Goal: Information Seeking & Learning: Learn about a topic

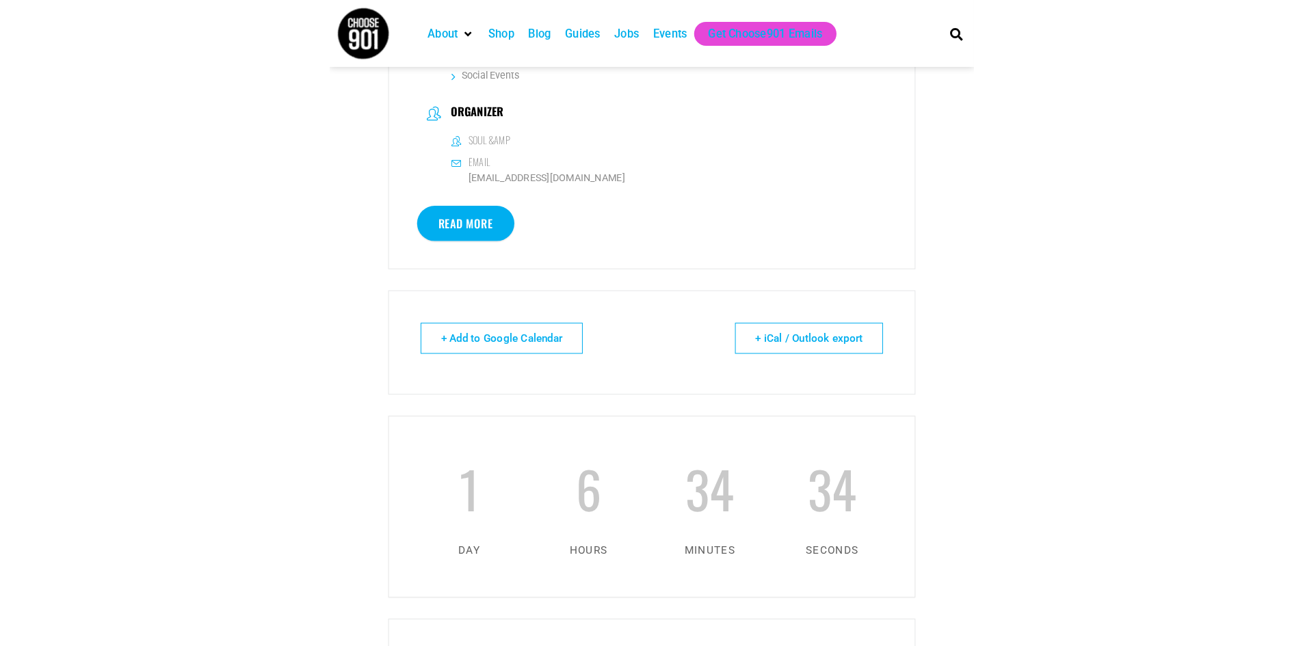
scroll to position [725, 0]
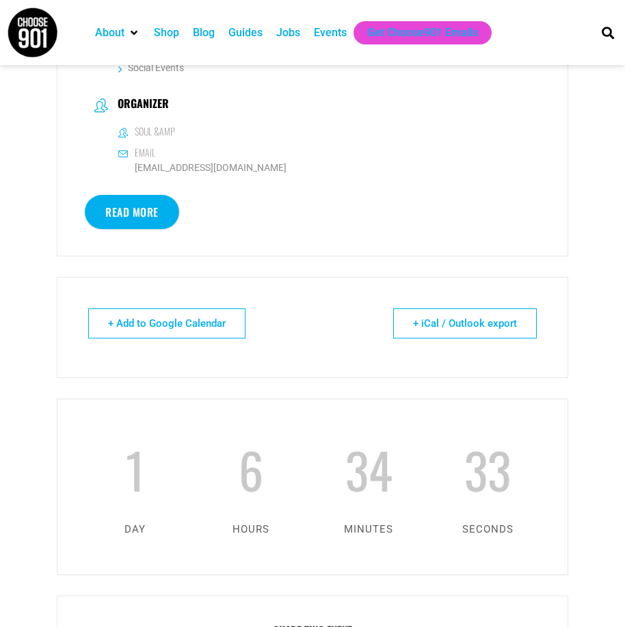
click at [152, 217] on link "Read More" at bounding box center [132, 212] width 94 height 34
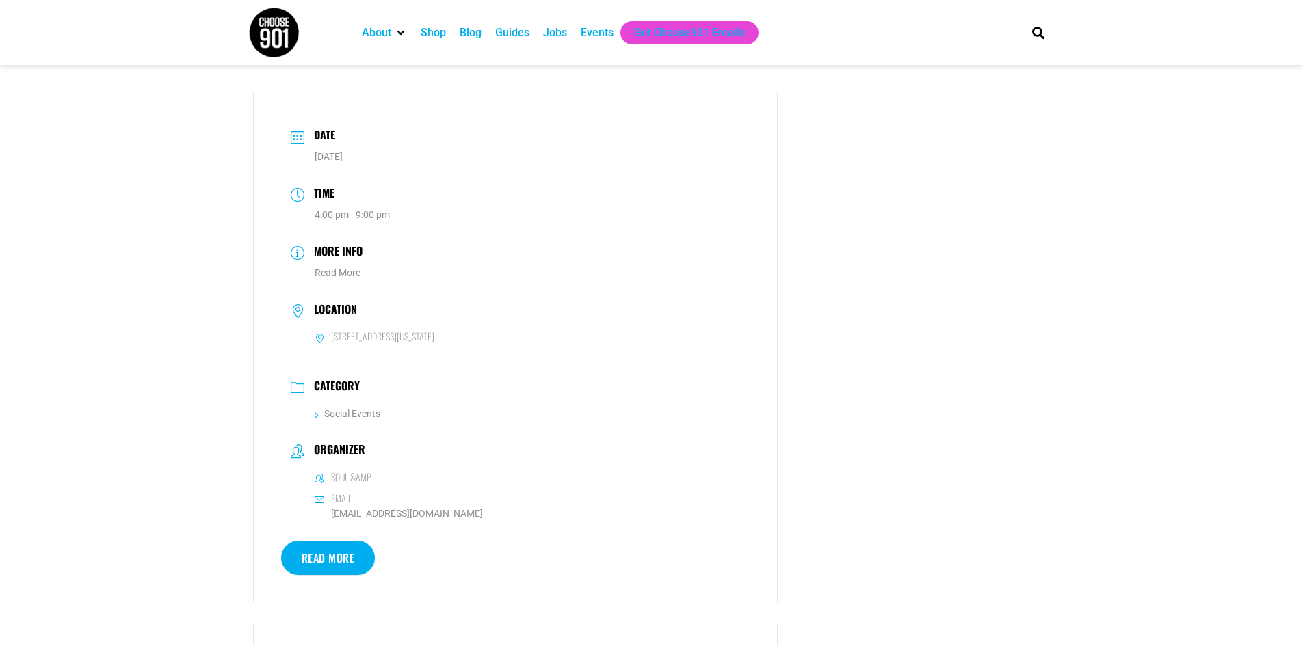
scroll to position [388, 0]
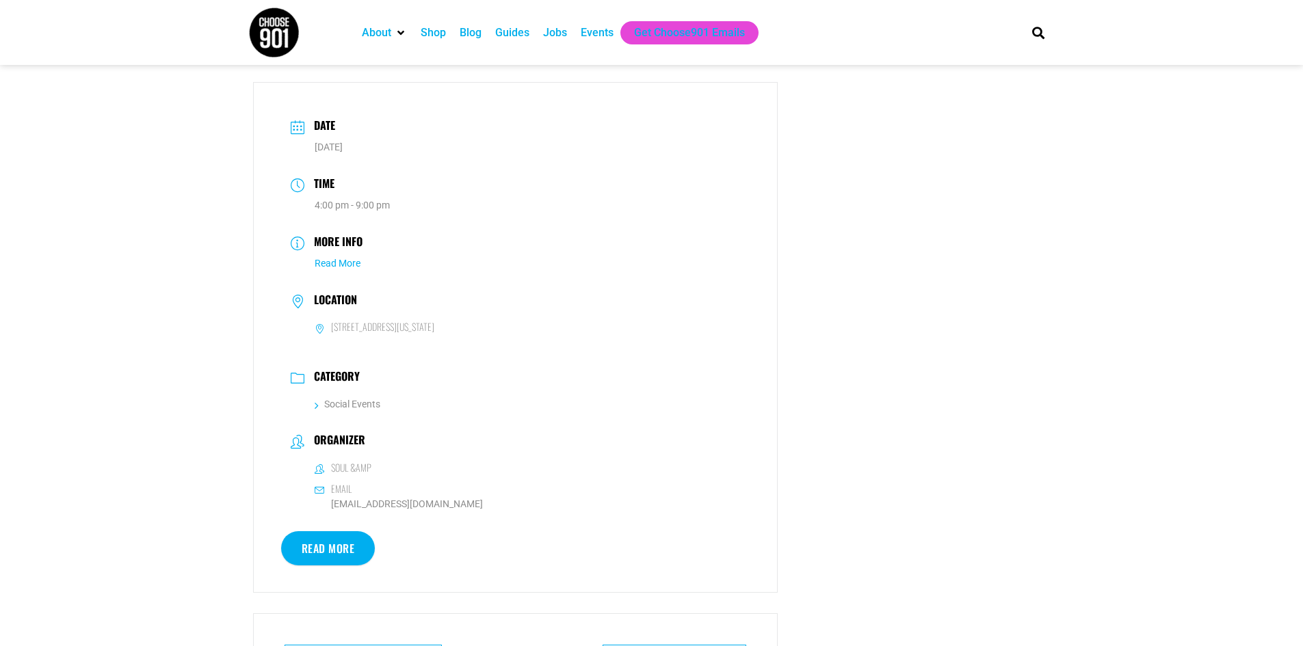
click at [343, 267] on link "Read More" at bounding box center [338, 263] width 46 height 11
click at [601, 33] on div "Events" at bounding box center [597, 33] width 33 height 16
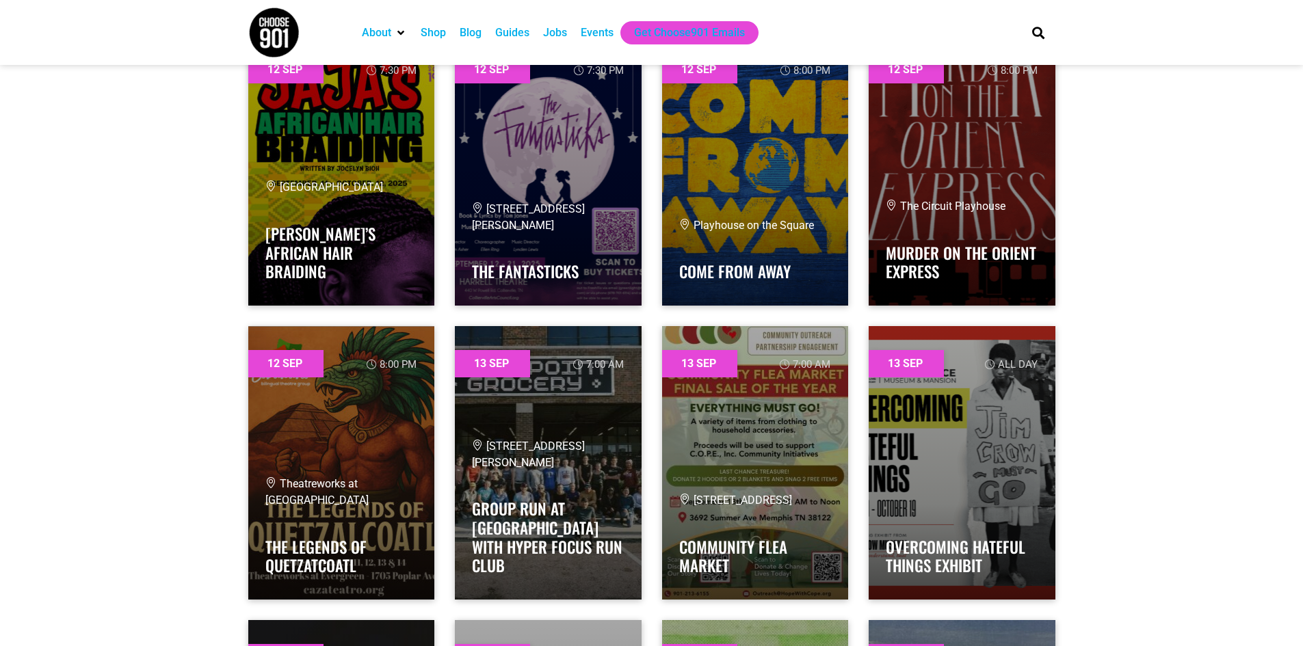
scroll to position [5240, 0]
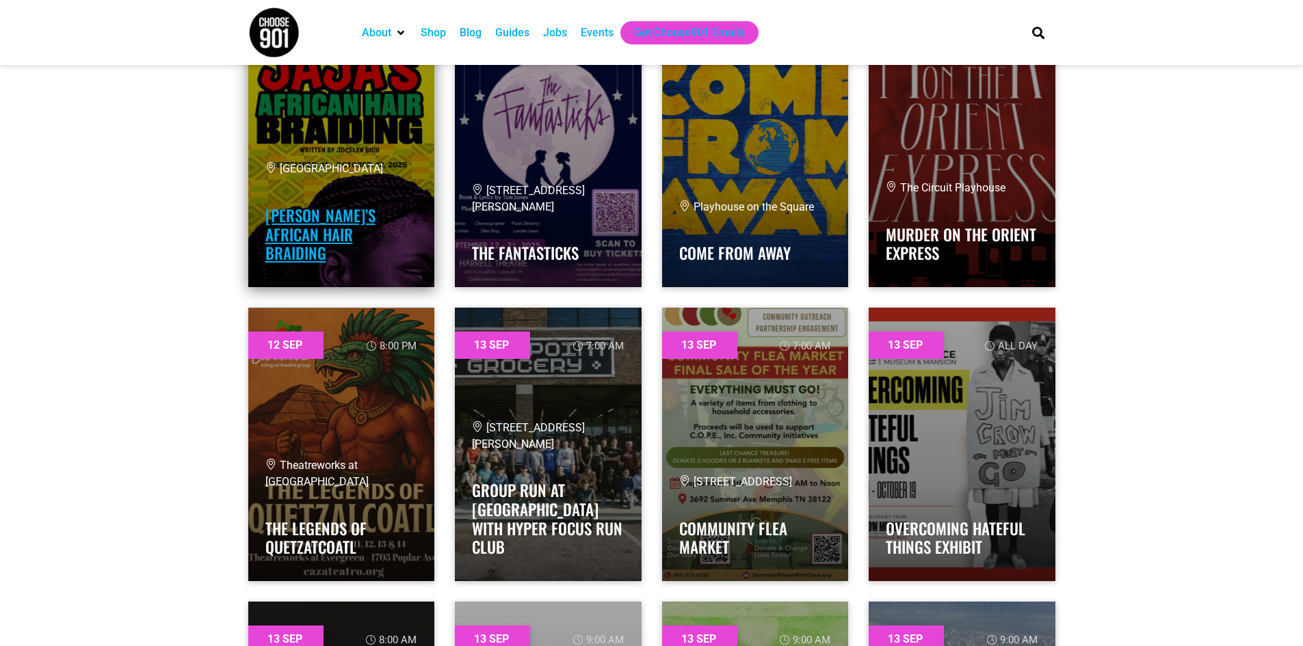
click at [317, 237] on link "[PERSON_NAME]’s African Hair Braiding" at bounding box center [320, 234] width 110 height 61
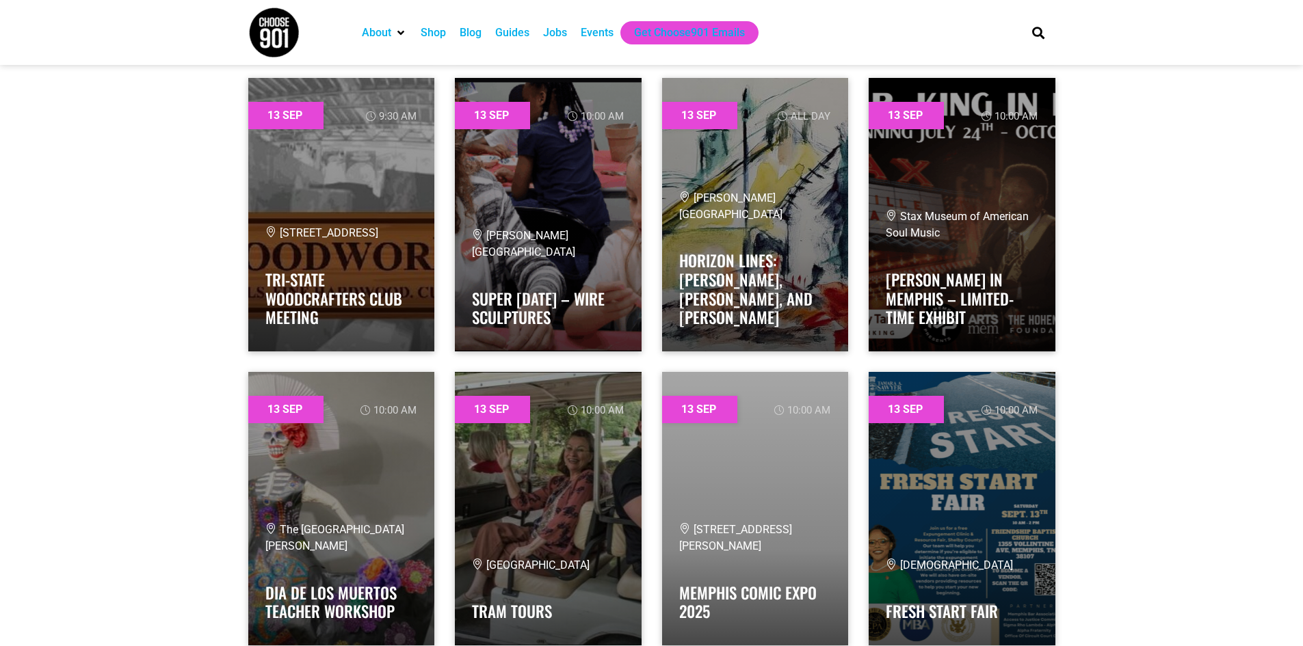
scroll to position [6976, 0]
